Goal: Information Seeking & Learning: Learn about a topic

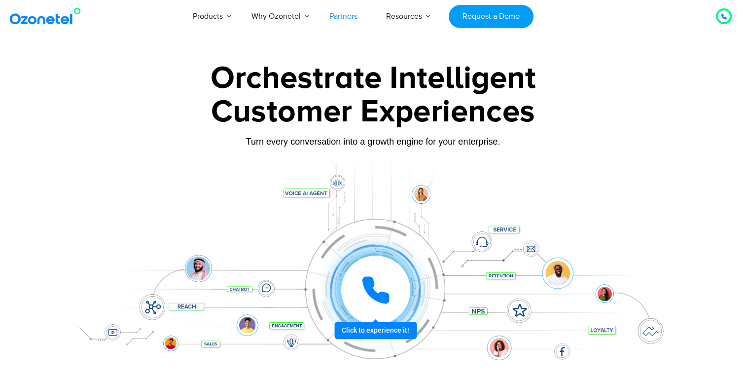
click at [347, 15] on link "Partners" at bounding box center [343, 16] width 57 height 33
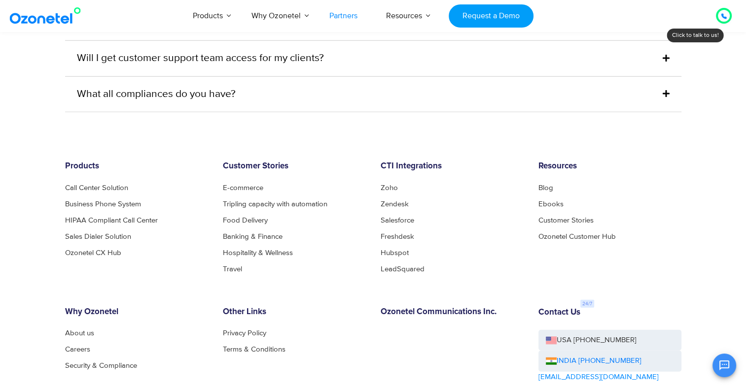
scroll to position [2665, 0]
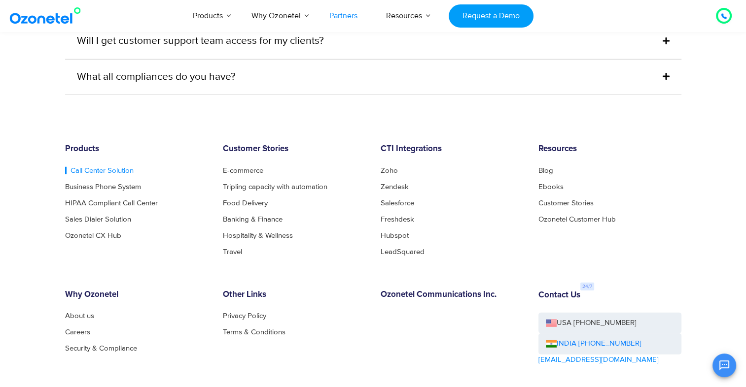
click at [97, 167] on link "Call Center Solution" at bounding box center [99, 170] width 69 height 7
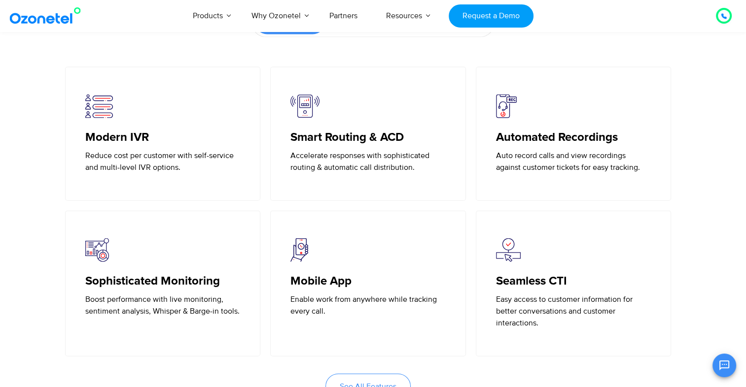
scroll to position [2070, 0]
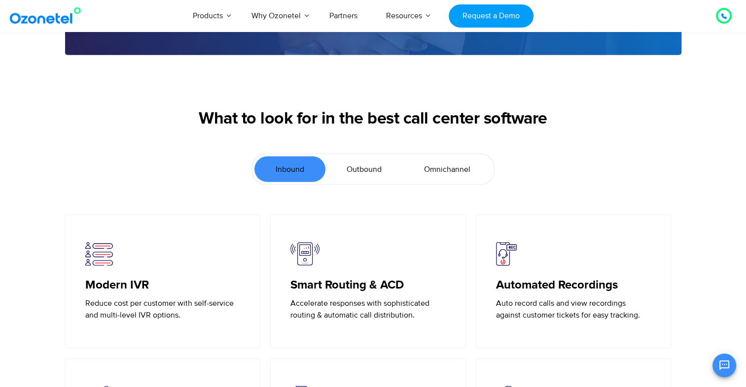
click at [365, 170] on span "Outbound" at bounding box center [363, 170] width 35 height 12
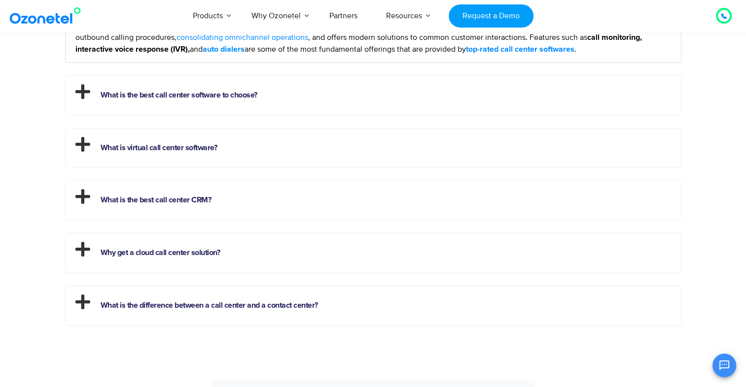
scroll to position [2859, 0]
